Goal: Task Accomplishment & Management: Complete application form

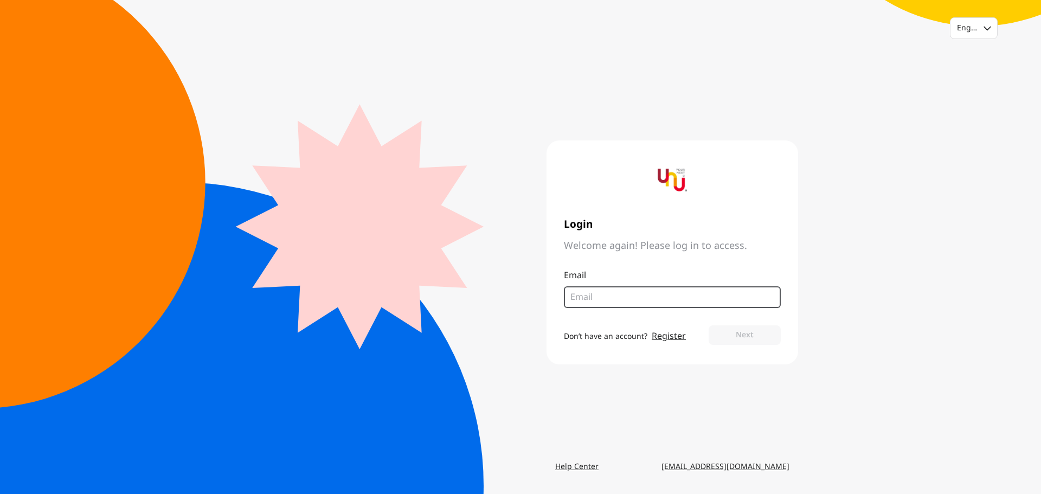
click at [586, 297] on input "email" at bounding box center [668, 297] width 195 height 13
type input "Suthibhan.s@pea-encom.com"
click at [727, 332] on button "Next" at bounding box center [745, 335] width 72 height 20
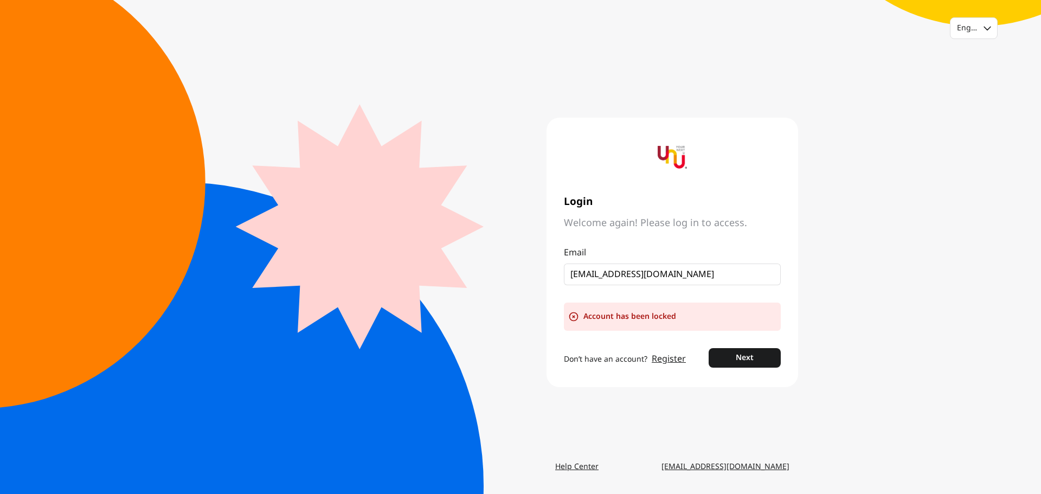
click at [660, 336] on form "Email Suthibhan.s@pea-encom.com Account has been locked Don’t have an account? …" at bounding box center [672, 308] width 217 height 124
click at [695, 271] on input "Suthibhan.s@pea-encom.com" at bounding box center [668, 274] width 195 height 13
click at [980, 29] on div "English" at bounding box center [974, 28] width 47 height 21
click at [973, 69] on div "Thai" at bounding box center [974, 75] width 47 height 20
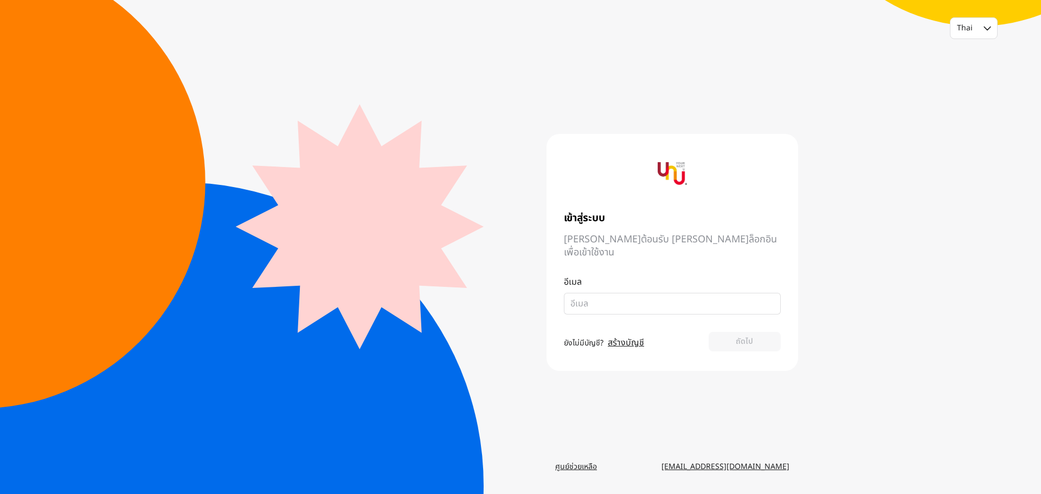
click at [52, 52] on div "Thai เข้าสู่ระบบ [PERSON_NAME]ต้อนรับ [PERSON_NAME]ล็อกอินเพื่อเข้าใช้งาน อีเมล…" at bounding box center [520, 247] width 1041 height 494
drag, startPoint x: 855, startPoint y: 37, endPoint x: 767, endPoint y: 108, distance: 113.4
click at [852, 41] on div "Thai เข้าสู่ระบบ [PERSON_NAME]ต้อนรับ [PERSON_NAME]ล็อกอินเพื่อเข้าใช้งาน อีเมล…" at bounding box center [520, 247] width 1041 height 494
click at [674, 179] on img at bounding box center [672, 173] width 29 height 29
click at [624, 248] on span "[PERSON_NAME]ต้อนรับ [PERSON_NAME]ล็อกอินเพื่อเข้าใช้งาน" at bounding box center [672, 246] width 217 height 26
